Goal: Task Accomplishment & Management: Use online tool/utility

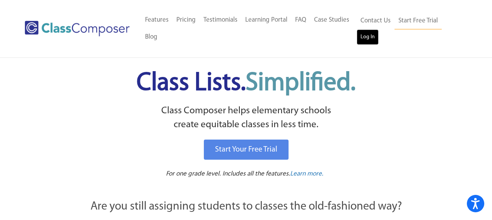
click at [374, 36] on link "Log In" at bounding box center [368, 36] width 22 height 15
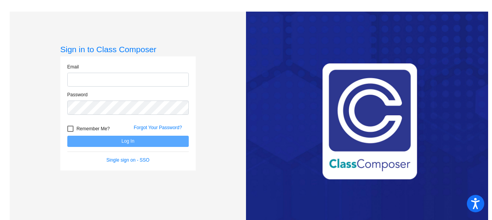
type input "[PERSON_NAME][EMAIL_ADDRESS][PERSON_NAME][DOMAIN_NAME]"
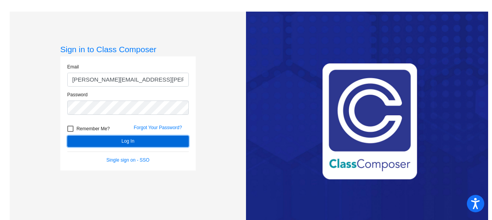
click at [140, 142] on button "Log In" at bounding box center [128, 141] width 122 height 11
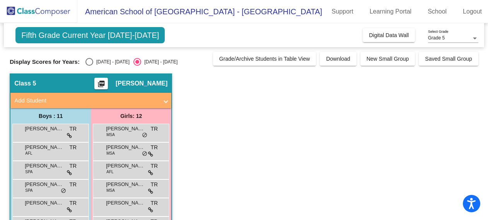
click at [90, 62] on div "Select an option" at bounding box center [90, 62] width 8 height 8
click at [89, 66] on input "[DATE] - [DATE]" at bounding box center [89, 66] width 0 height 0
radio input "true"
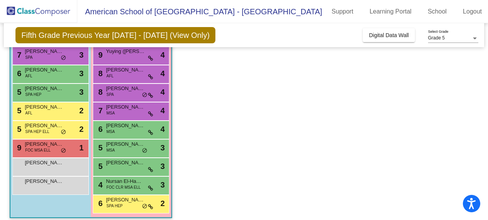
scroll to position [139, 0]
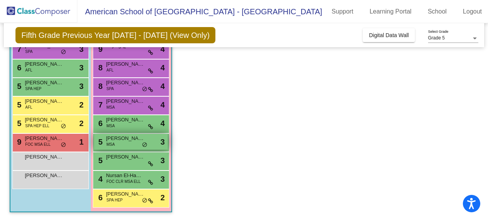
click at [127, 143] on div "5 [PERSON_NAME]-Thani MSA lock do_not_disturb_alt 3" at bounding box center [131, 142] width 74 height 16
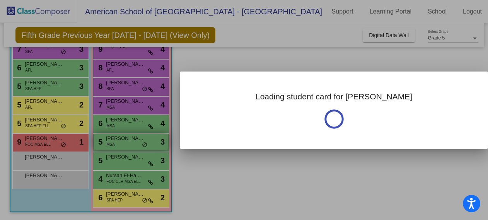
click at [127, 143] on div at bounding box center [244, 110] width 488 height 220
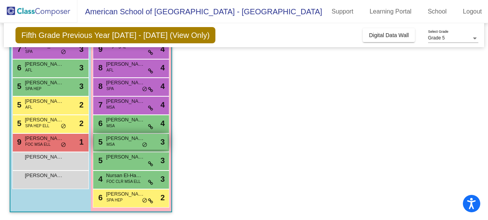
click at [127, 143] on div "5 [PERSON_NAME]-Thani MSA lock do_not_disturb_alt 3" at bounding box center [131, 142] width 74 height 16
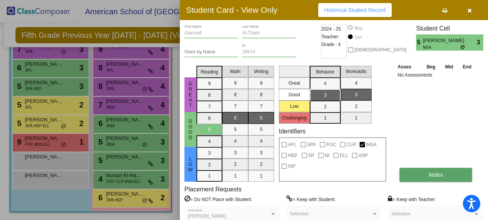
click at [419, 174] on button "Notes" at bounding box center [436, 175] width 73 height 14
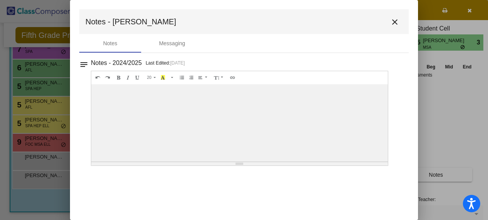
scroll to position [0, 0]
click at [394, 22] on mat-icon "close" at bounding box center [395, 21] width 9 height 9
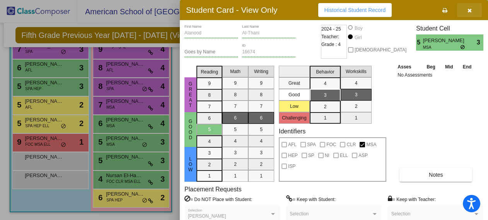
click at [470, 9] on icon "button" at bounding box center [470, 10] width 4 height 5
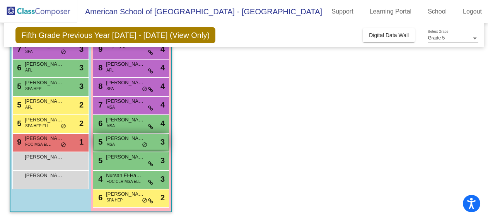
click at [125, 141] on span "[PERSON_NAME]" at bounding box center [125, 139] width 39 height 8
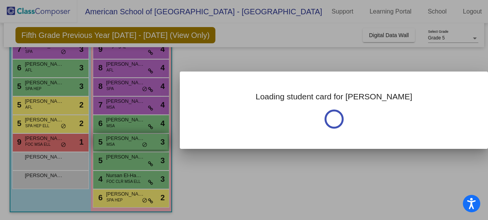
click at [125, 141] on div at bounding box center [244, 110] width 488 height 220
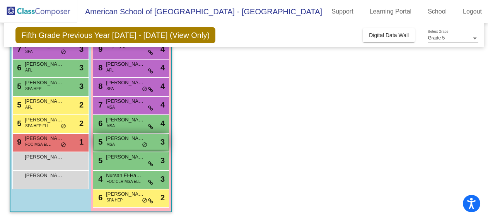
click at [125, 141] on span "[PERSON_NAME]" at bounding box center [125, 139] width 39 height 8
